Goal: Book appointment/travel/reservation

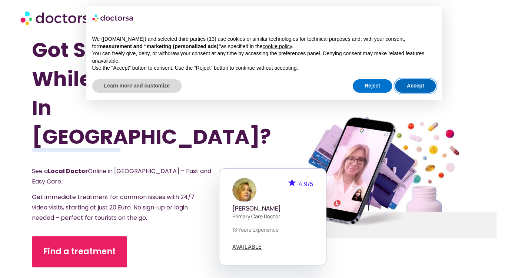
click at [423, 85] on button "Accept" at bounding box center [415, 85] width 41 height 13
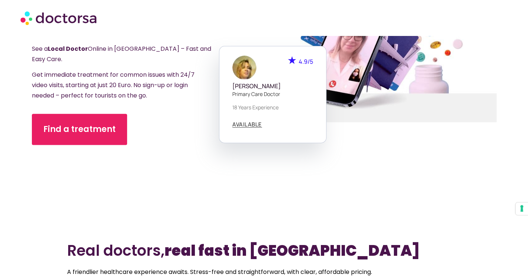
scroll to position [111, 0]
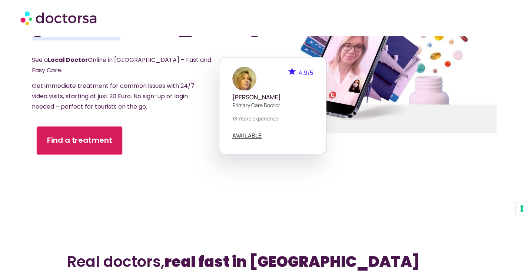
click at [90, 135] on span "Find a treatment" at bounding box center [79, 140] width 65 height 11
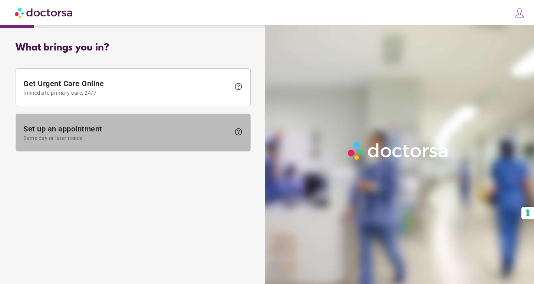
click at [123, 137] on span "Same day or later needs" at bounding box center [126, 138] width 207 height 6
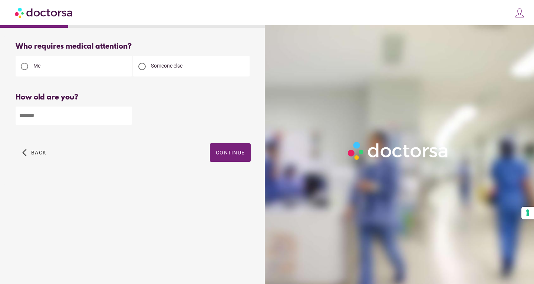
click at [84, 106] on input "number" at bounding box center [74, 115] width 116 height 18
type input "**"
click at [226, 159] on span "button" at bounding box center [230, 152] width 41 height 19
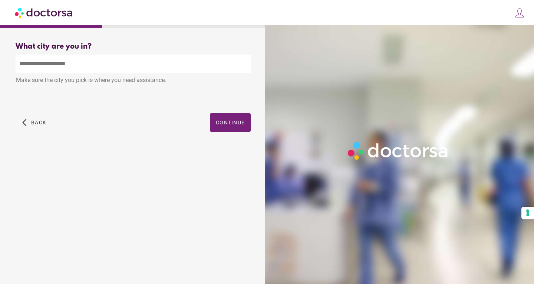
click at [154, 62] on input "text" at bounding box center [133, 63] width 235 height 18
type input "*"
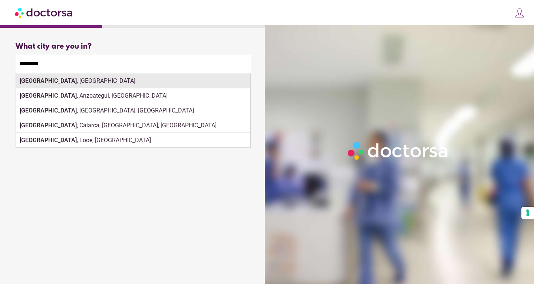
click at [141, 85] on div "[GEOGRAPHIC_DATA] , [GEOGRAPHIC_DATA]" at bounding box center [133, 80] width 234 height 15
type input "**********"
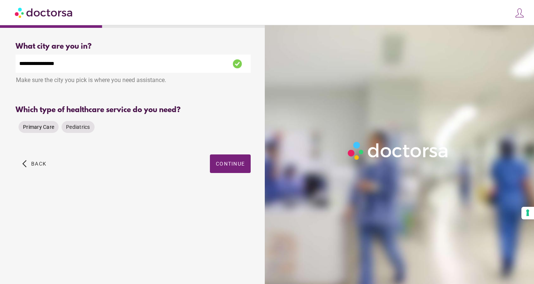
click at [42, 129] on span "Primary Care" at bounding box center [38, 127] width 31 height 6
